Goal: Task Accomplishment & Management: Complete application form

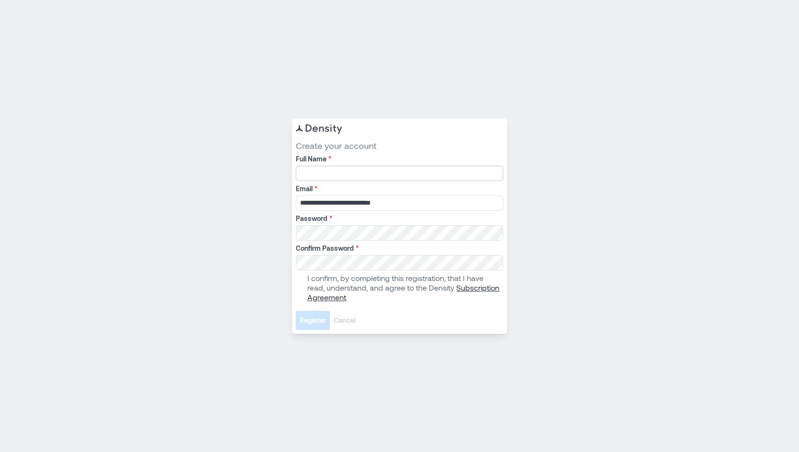
click at [337, 173] on input "Full Name *" at bounding box center [399, 173] width 207 height 15
type input "*********"
click at [301, 285] on span at bounding box center [300, 288] width 8 height 8
click at [307, 320] on span "Register" at bounding box center [313, 320] width 26 height 10
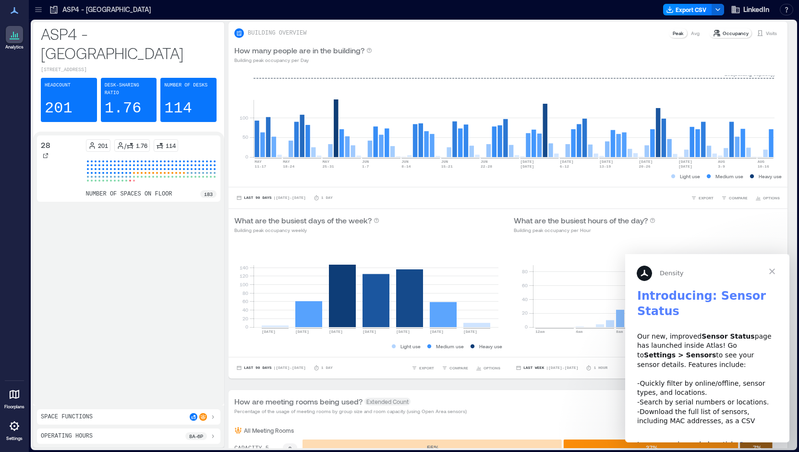
click at [771, 269] on span "Close" at bounding box center [772, 271] width 35 height 35
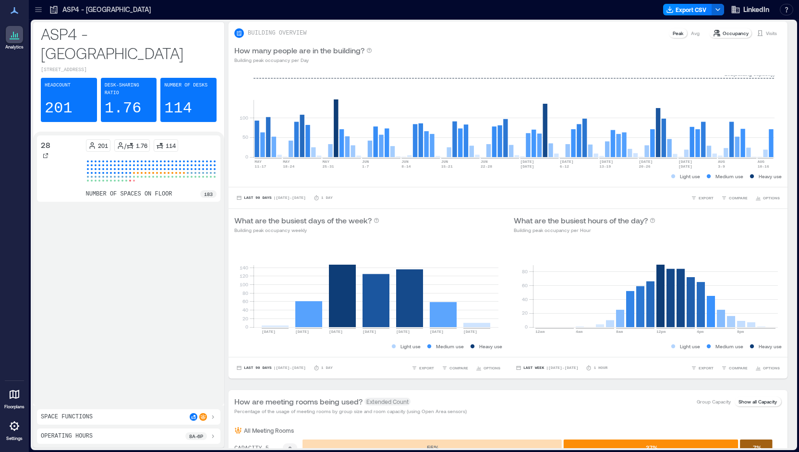
click at [18, 12] on icon at bounding box center [15, 10] width 8 height 7
click at [43, 9] on div at bounding box center [38, 9] width 15 height 15
